Goal: Information Seeking & Learning: Learn about a topic

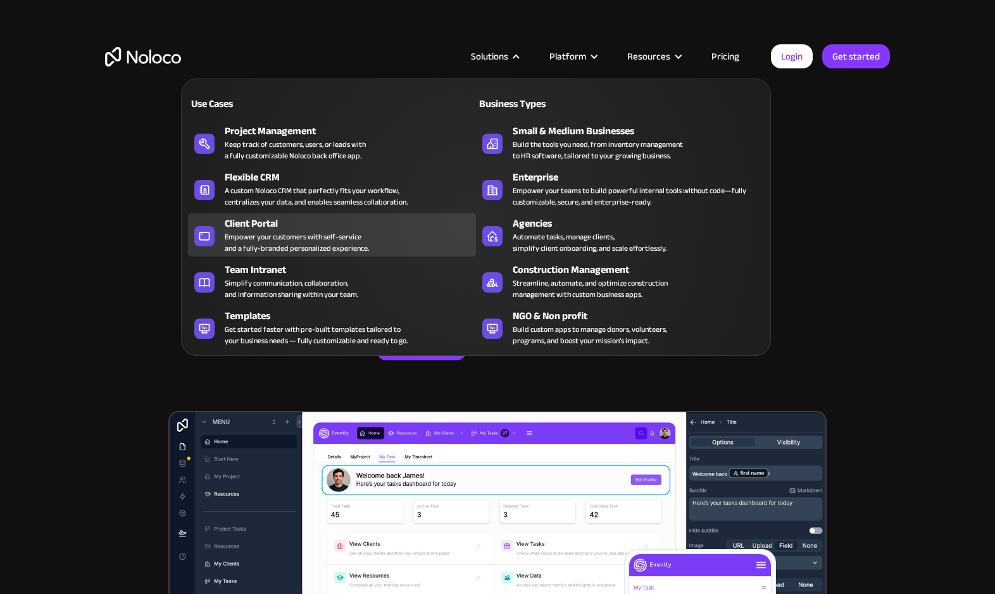
click at [254, 233] on div "Empower your customers with self-service and a fully-branded personalized exper…" at bounding box center [297, 242] width 144 height 23
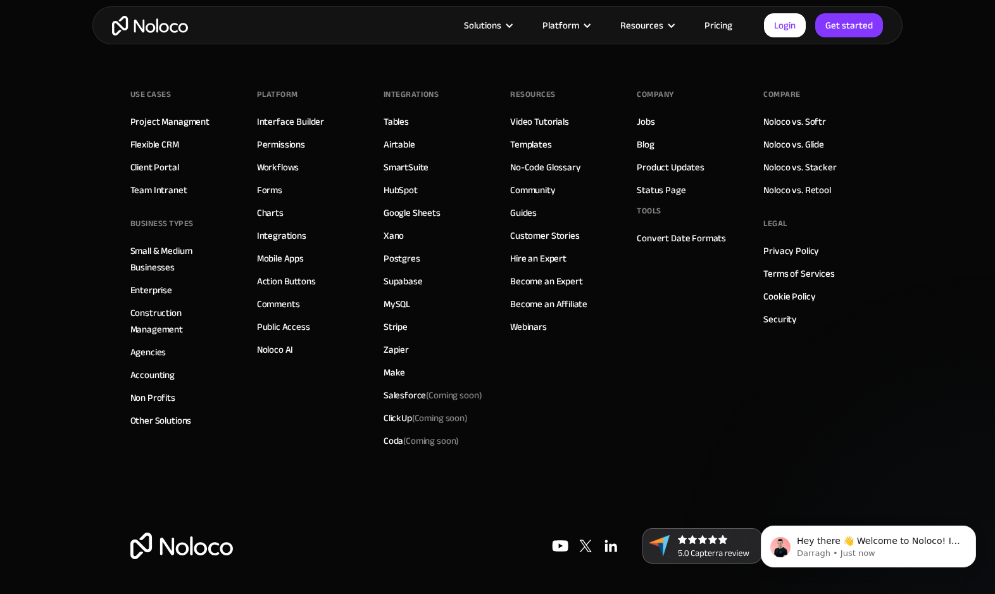
scroll to position [7048, 0]
click at [404, 258] on link "Postgres" at bounding box center [402, 259] width 37 height 16
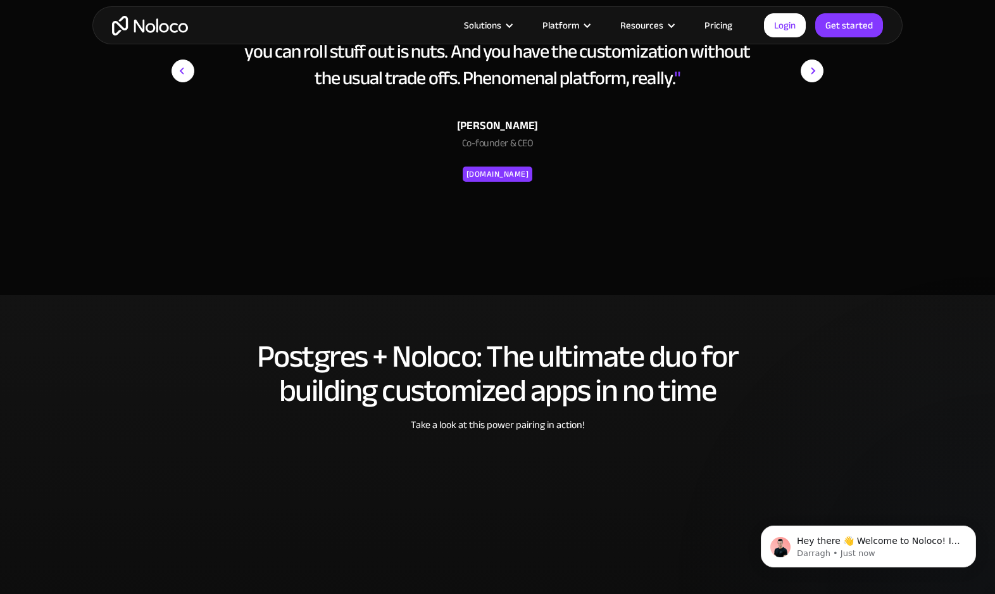
scroll to position [2320, 0]
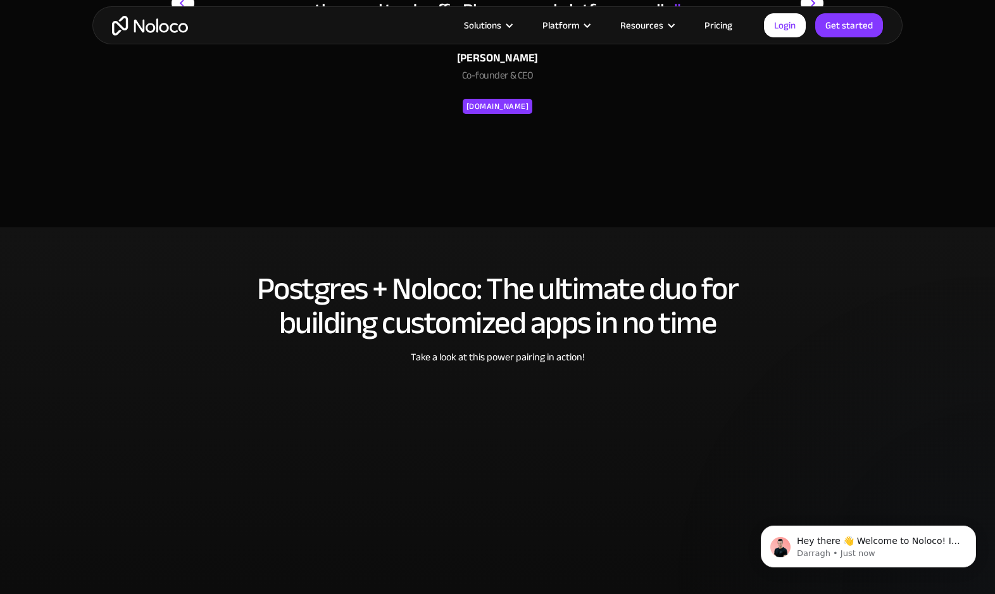
click at [729, 24] on link "Pricing" at bounding box center [718, 25] width 59 height 16
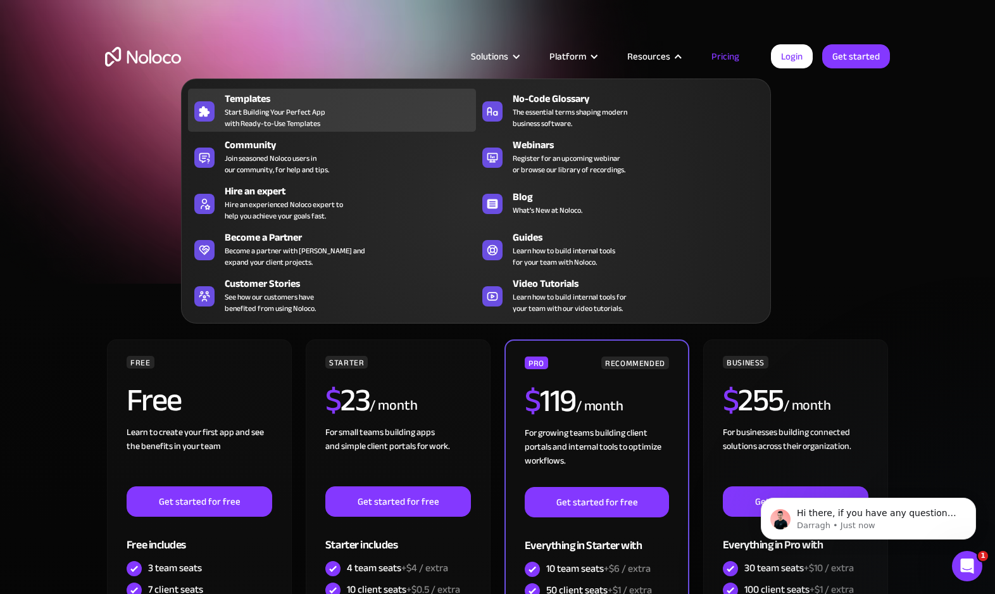
click at [269, 115] on span "Start Building Your Perfect App with Ready-to-Use Templates" at bounding box center [275, 117] width 101 height 23
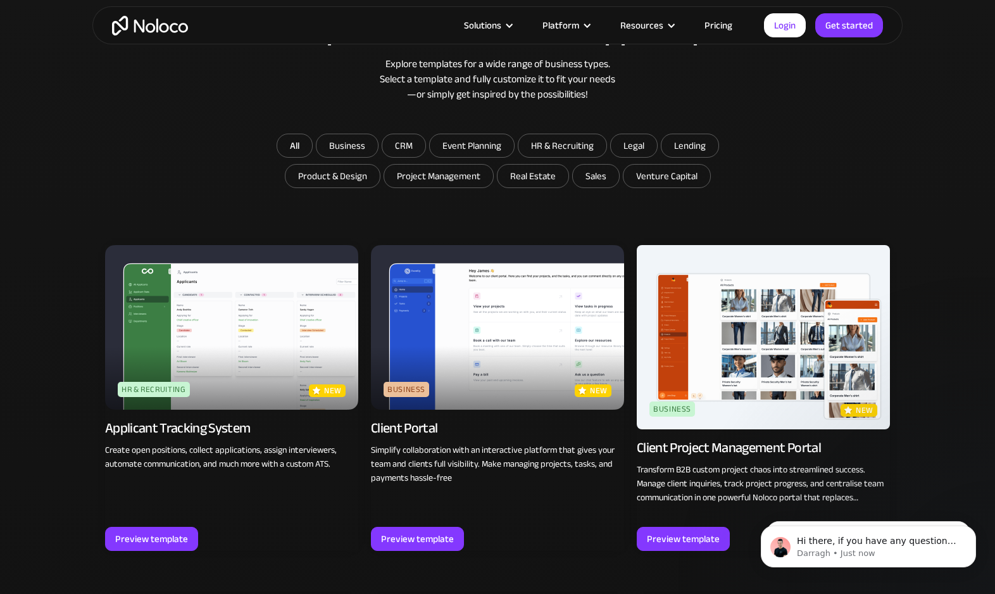
scroll to position [689, 0]
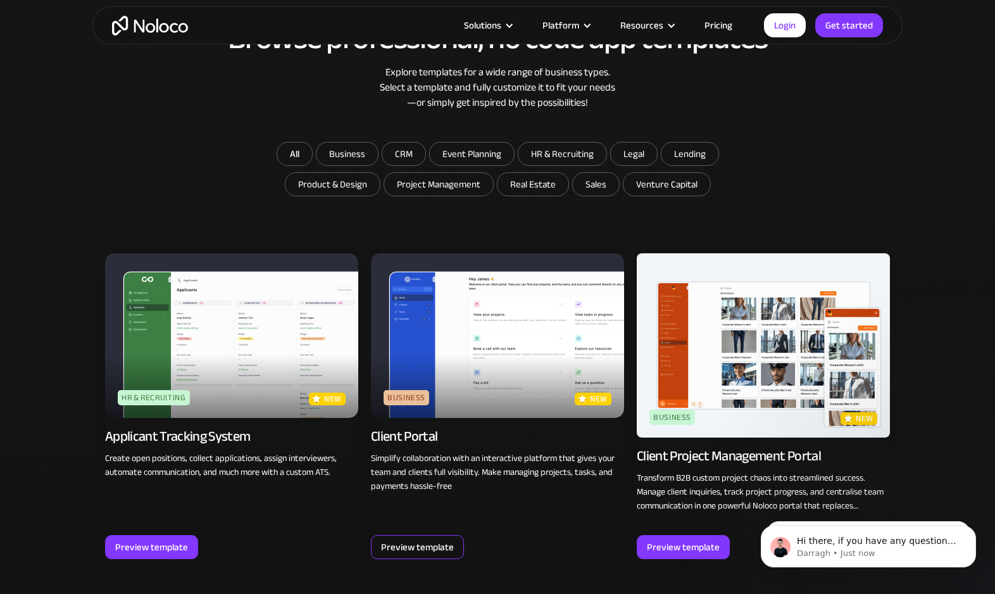
click at [418, 550] on div "Preview template" at bounding box center [417, 547] width 73 height 16
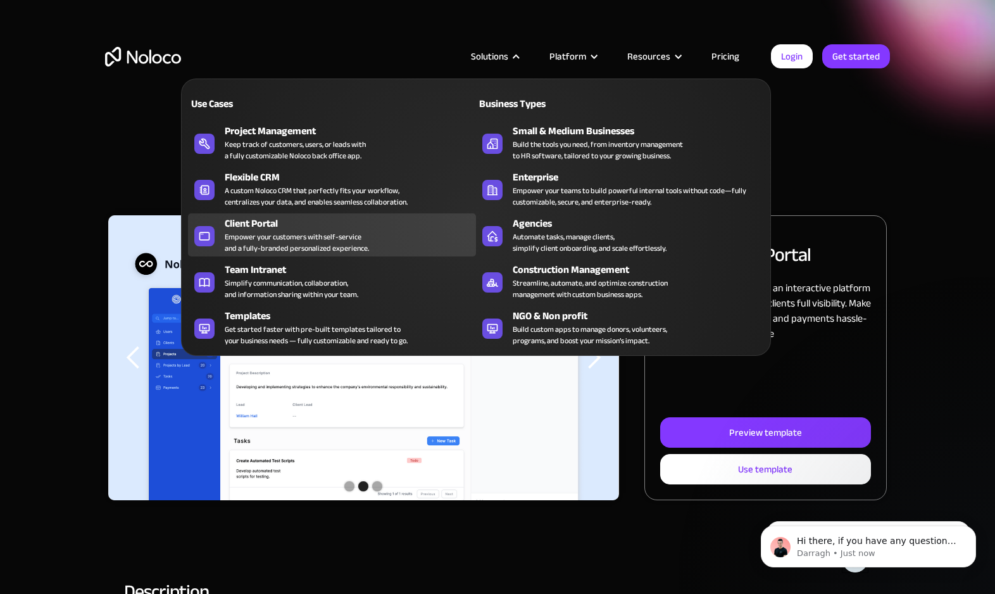
click at [244, 236] on div "Empower your customers with self-service and a fully-branded personalized exper…" at bounding box center [297, 242] width 144 height 23
